Goal: Information Seeking & Learning: Learn about a topic

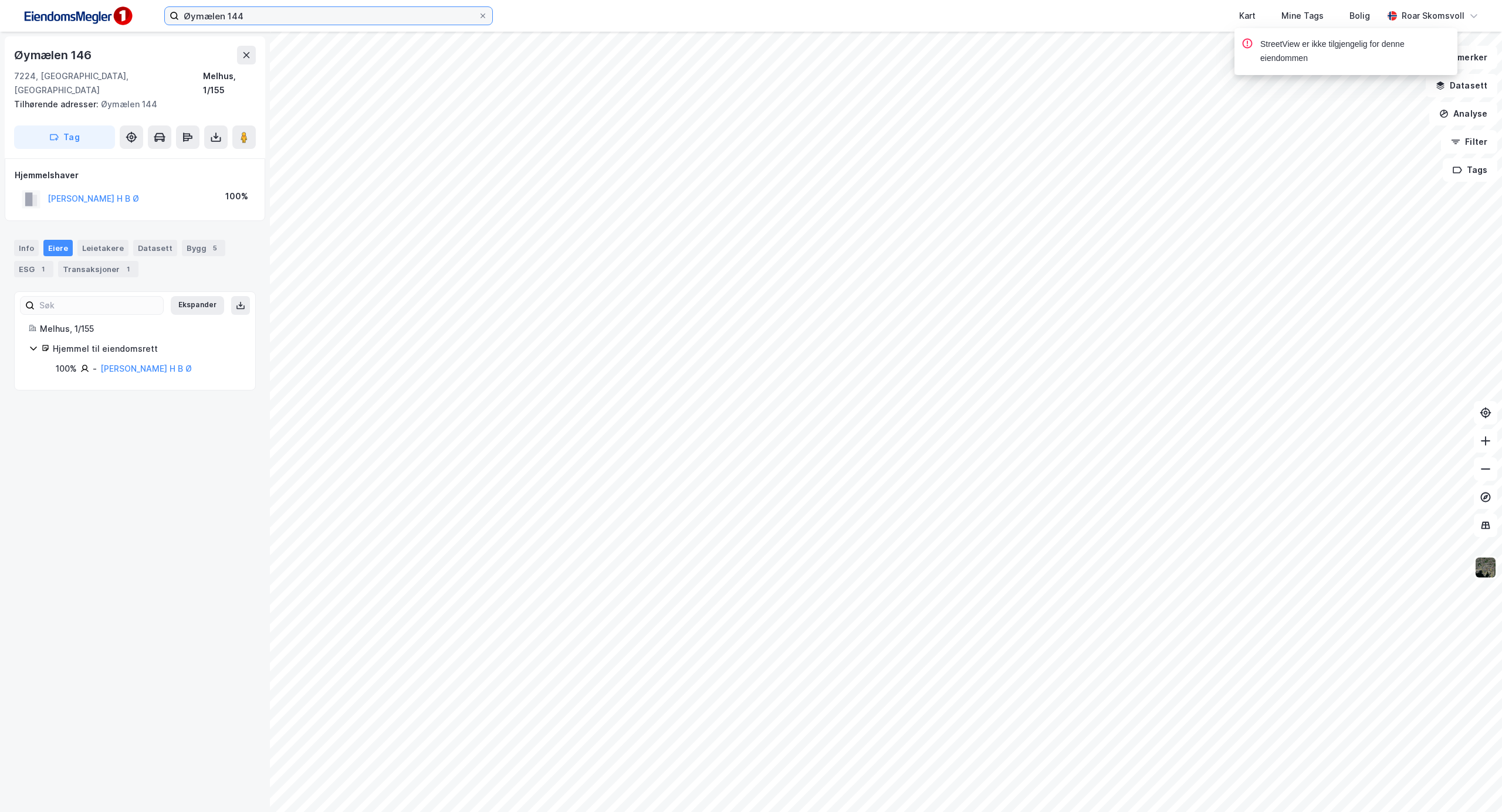
click at [0, 15] on div "Øymælen 144 Kart Mine Tags Bolig [PERSON_NAME]" at bounding box center [751, 15] width 1502 height 31
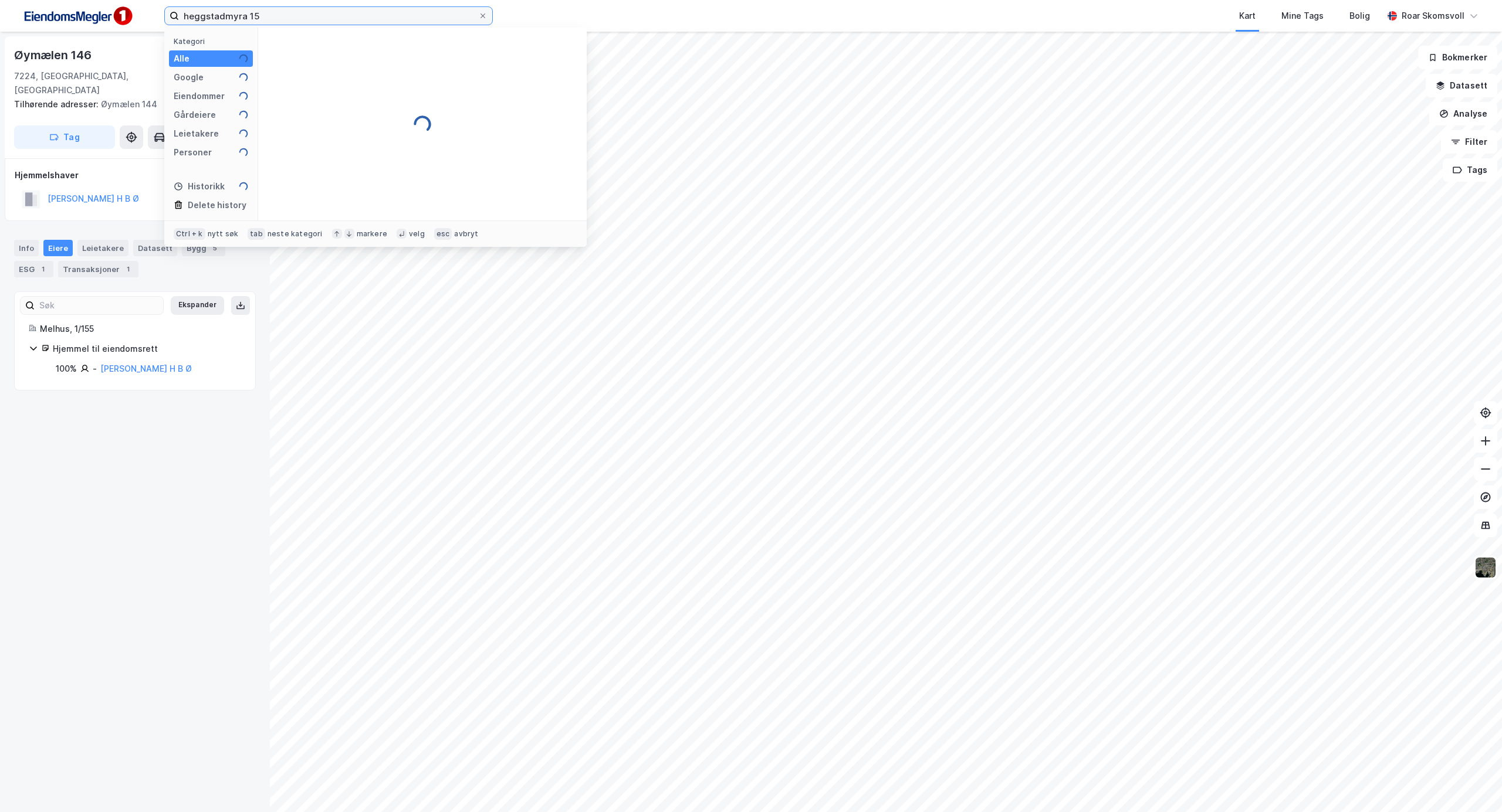
type input "heggstadmyra 15"
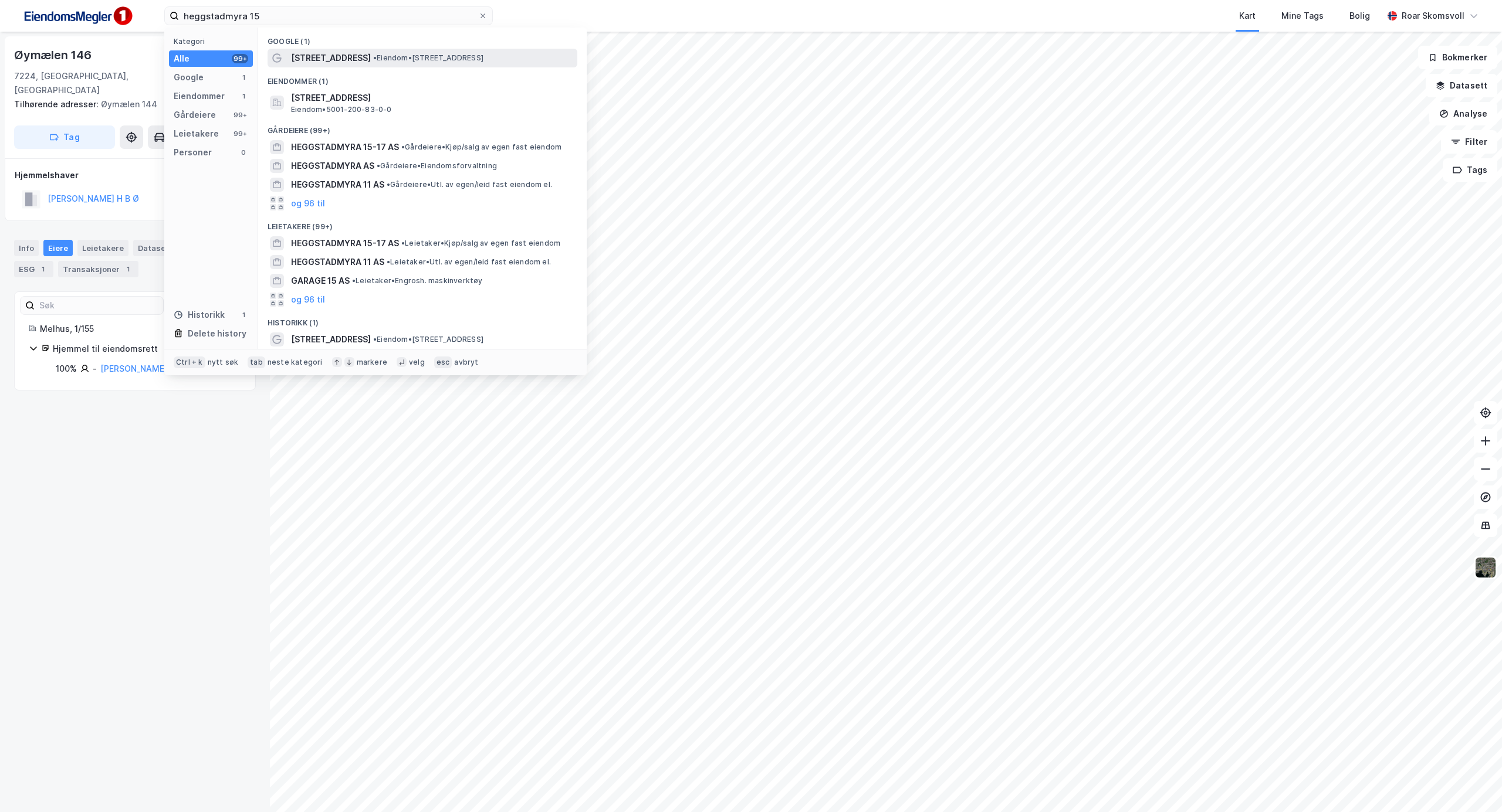
click at [350, 56] on span "[STREET_ADDRESS]" at bounding box center [331, 57] width 80 height 14
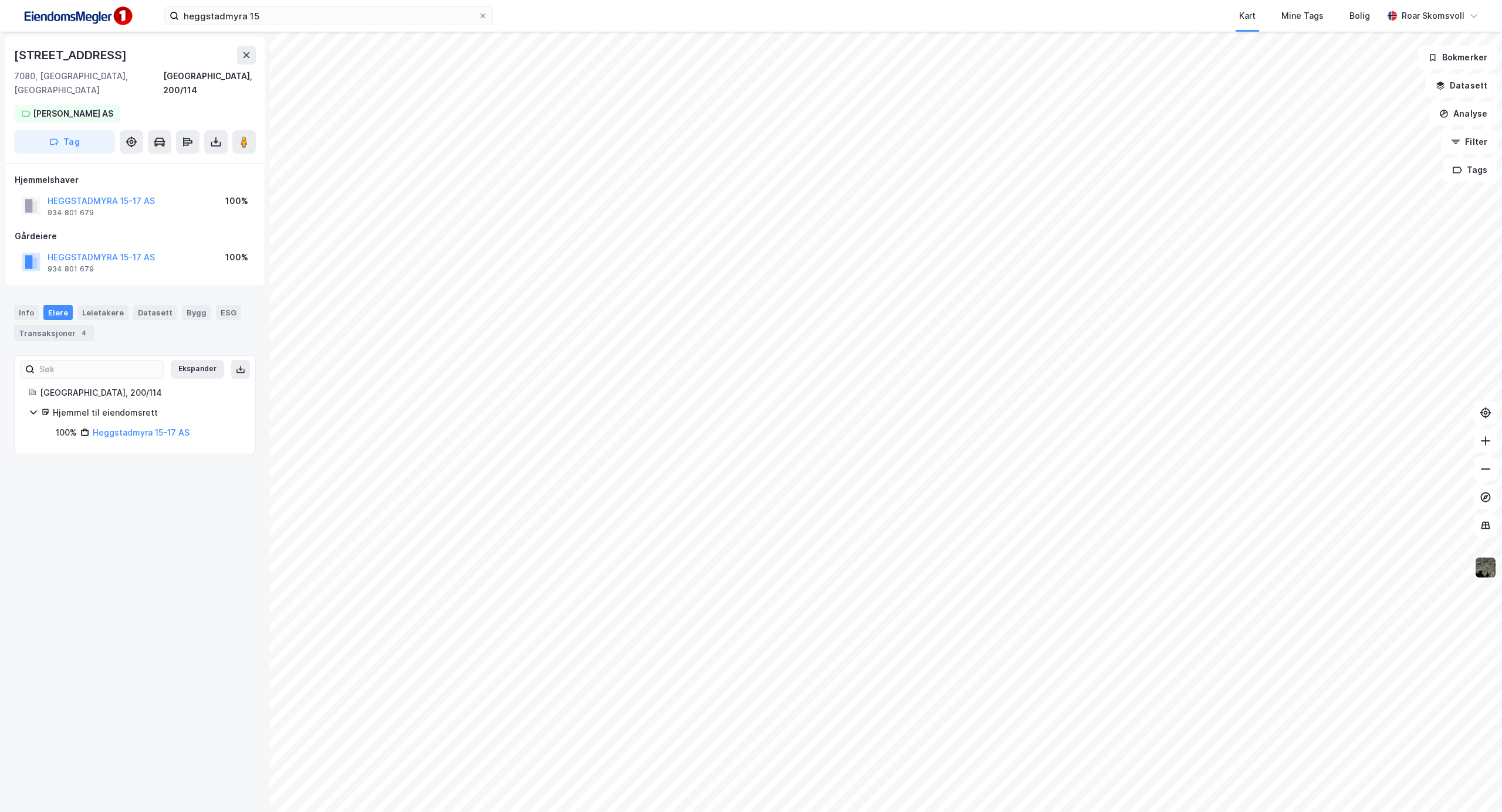
click at [33, 408] on icon at bounding box center [34, 413] width 10 height 10
